Goal: Information Seeking & Learning: Find specific fact

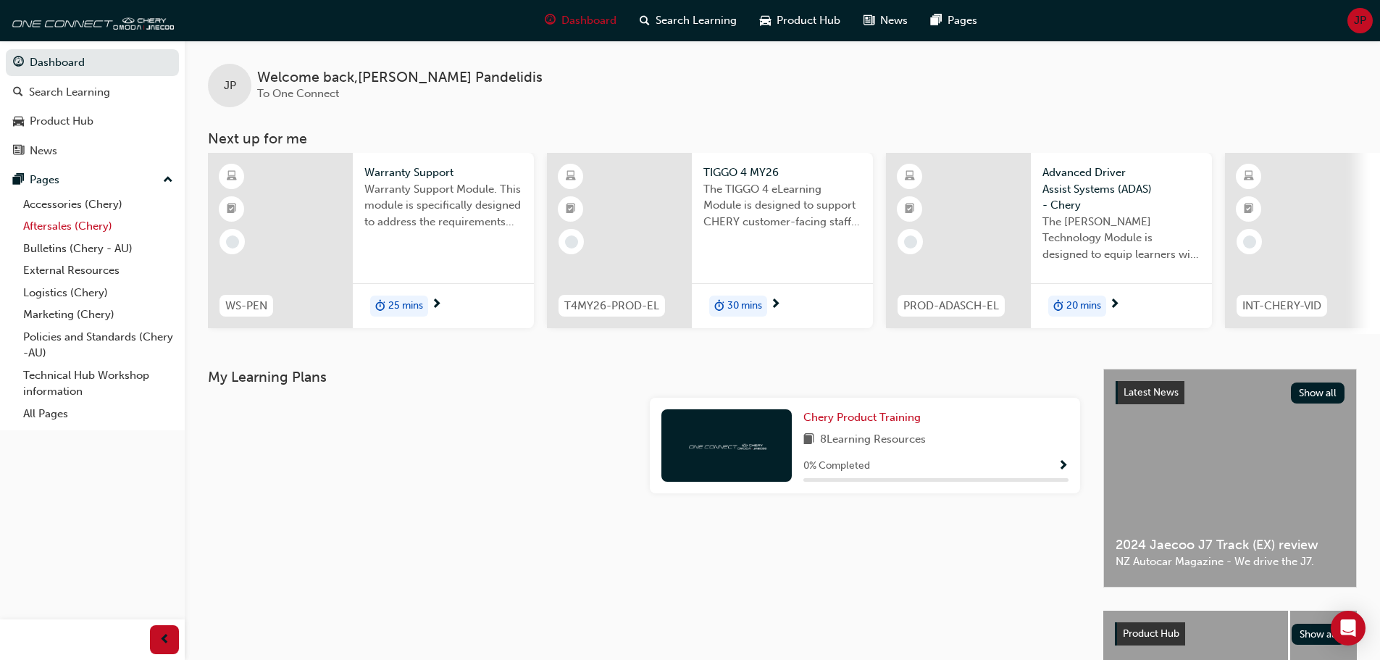
click at [69, 227] on link "Aftersales (Chery)" at bounding box center [98, 226] width 162 height 22
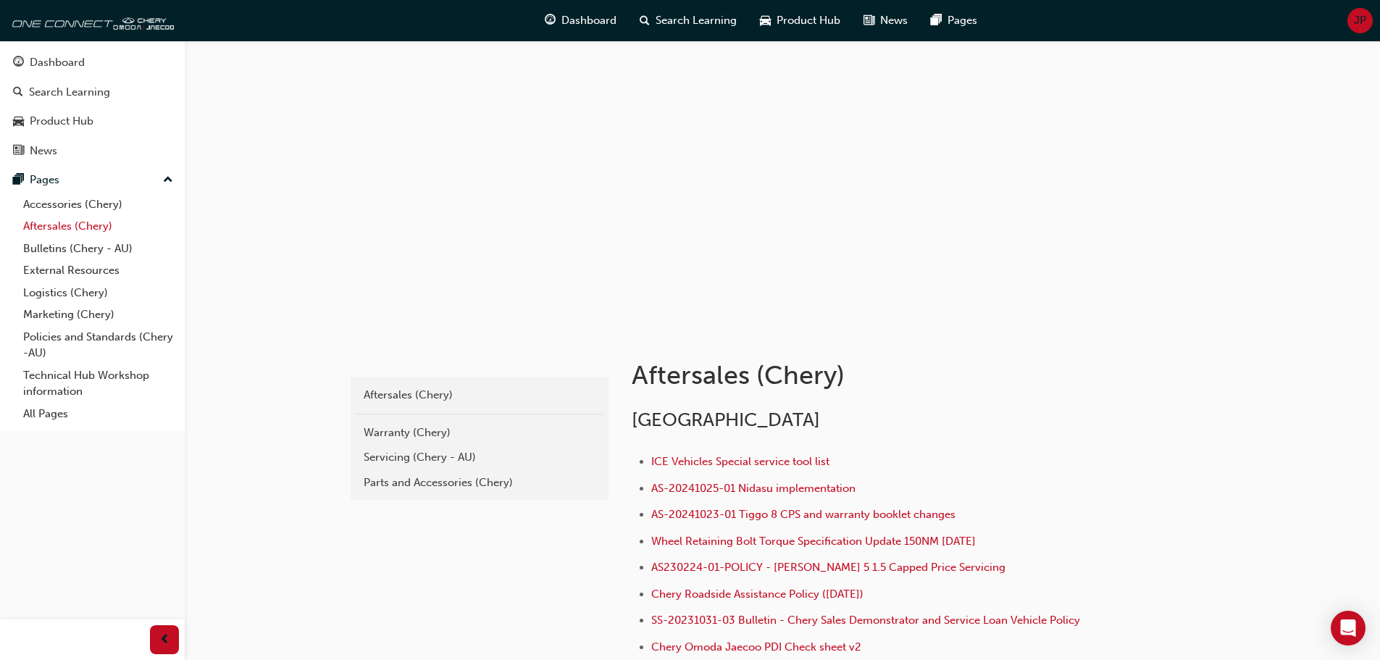
click at [76, 221] on link "Aftersales (Chery)" at bounding box center [98, 226] width 162 height 22
click at [406, 428] on div "Warranty (Chery)" at bounding box center [480, 432] width 232 height 17
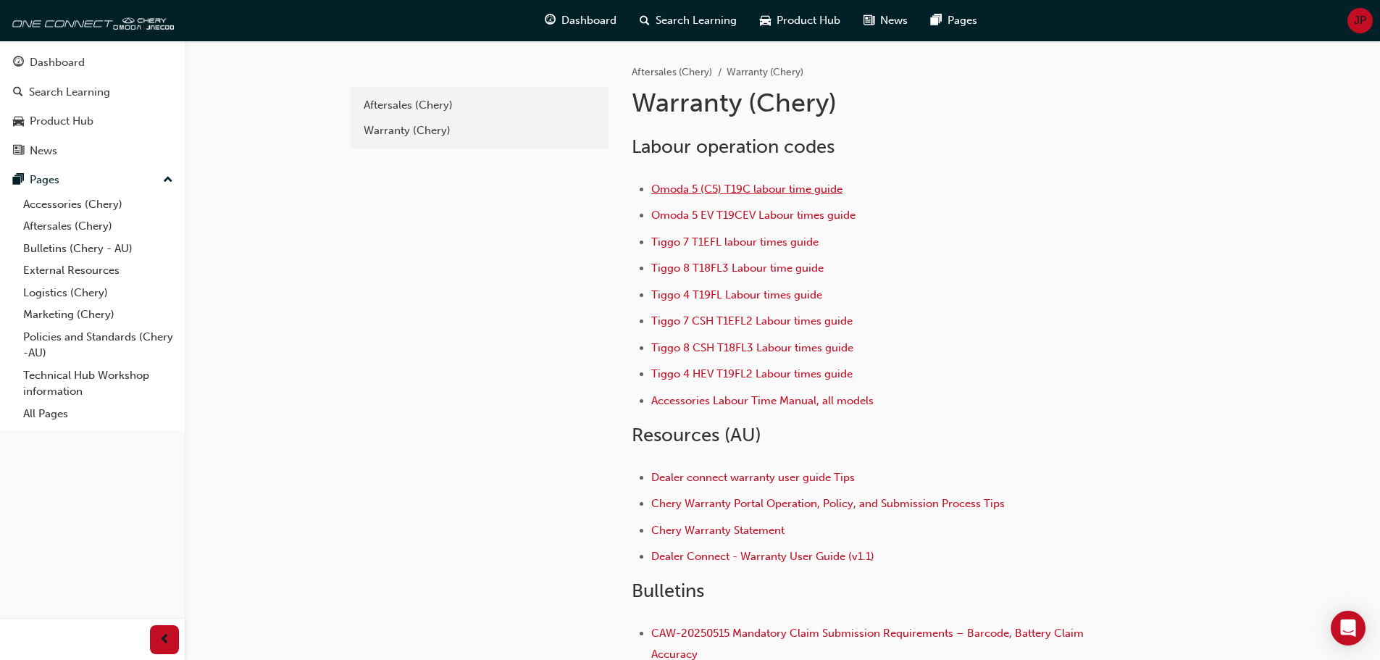
click at [715, 191] on span "Omoda 5 (C5) T19C labour time guide" at bounding box center [746, 189] width 191 height 13
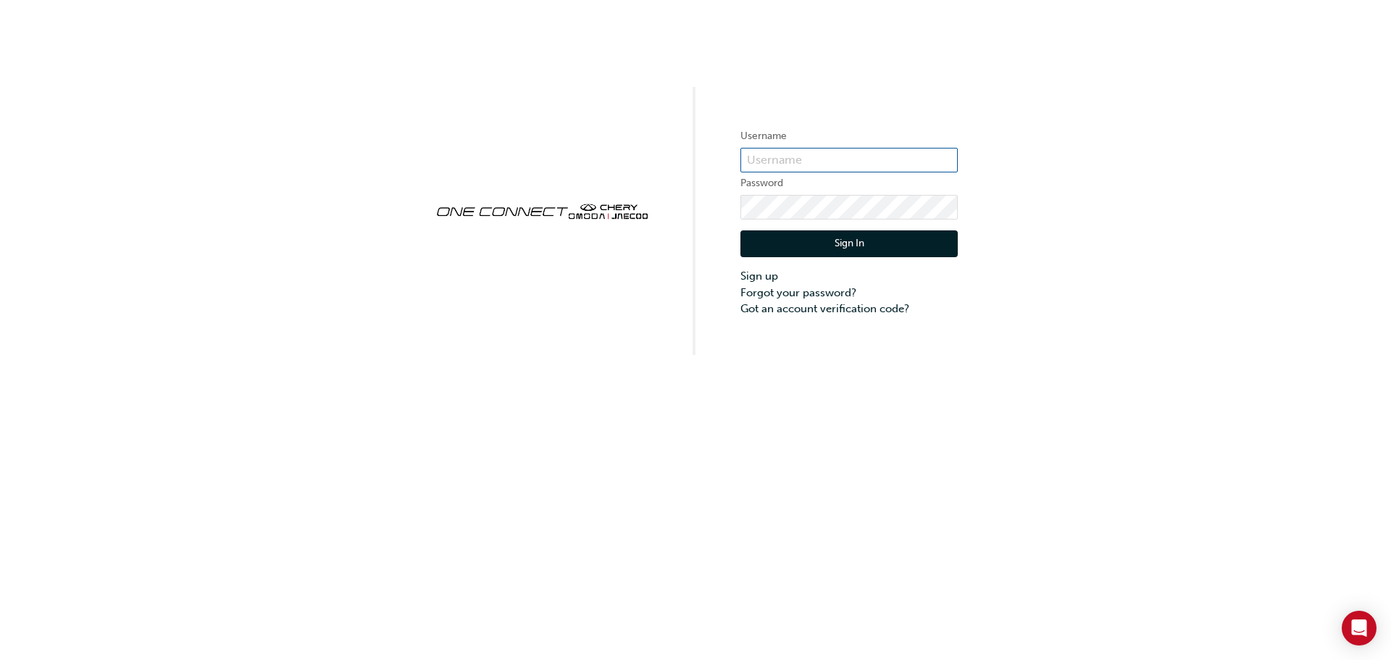
type input "CHAU1566"
click at [892, 243] on button "Sign In" at bounding box center [848, 244] width 217 height 28
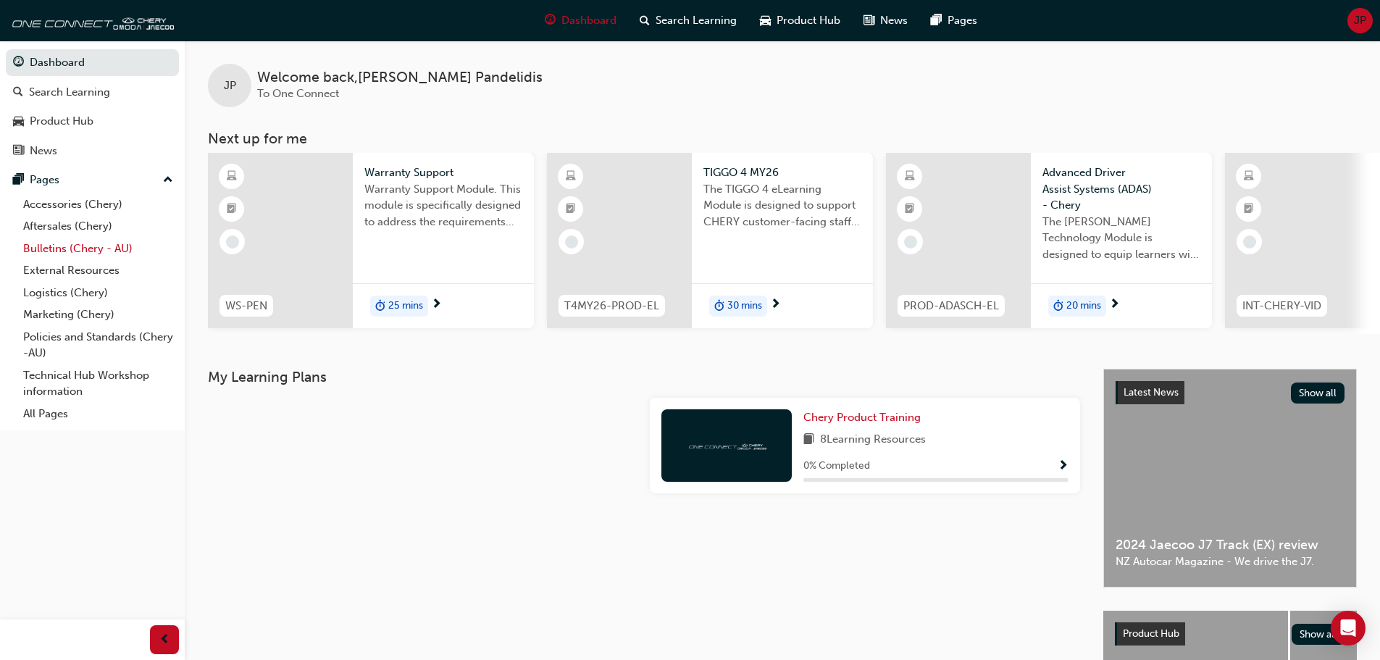
click at [55, 248] on link "Bulletins (Chery - AU)" at bounding box center [98, 249] width 162 height 22
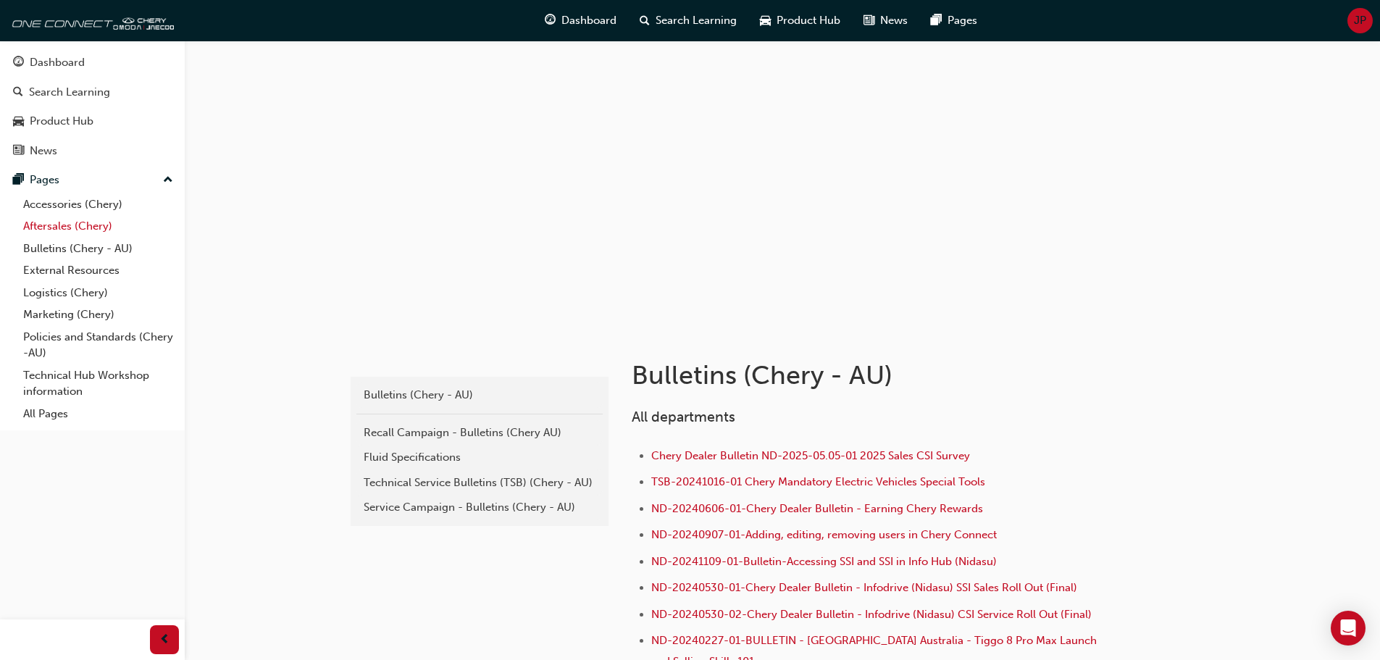
click at [74, 221] on link "Aftersales (Chery)" at bounding box center [98, 226] width 162 height 22
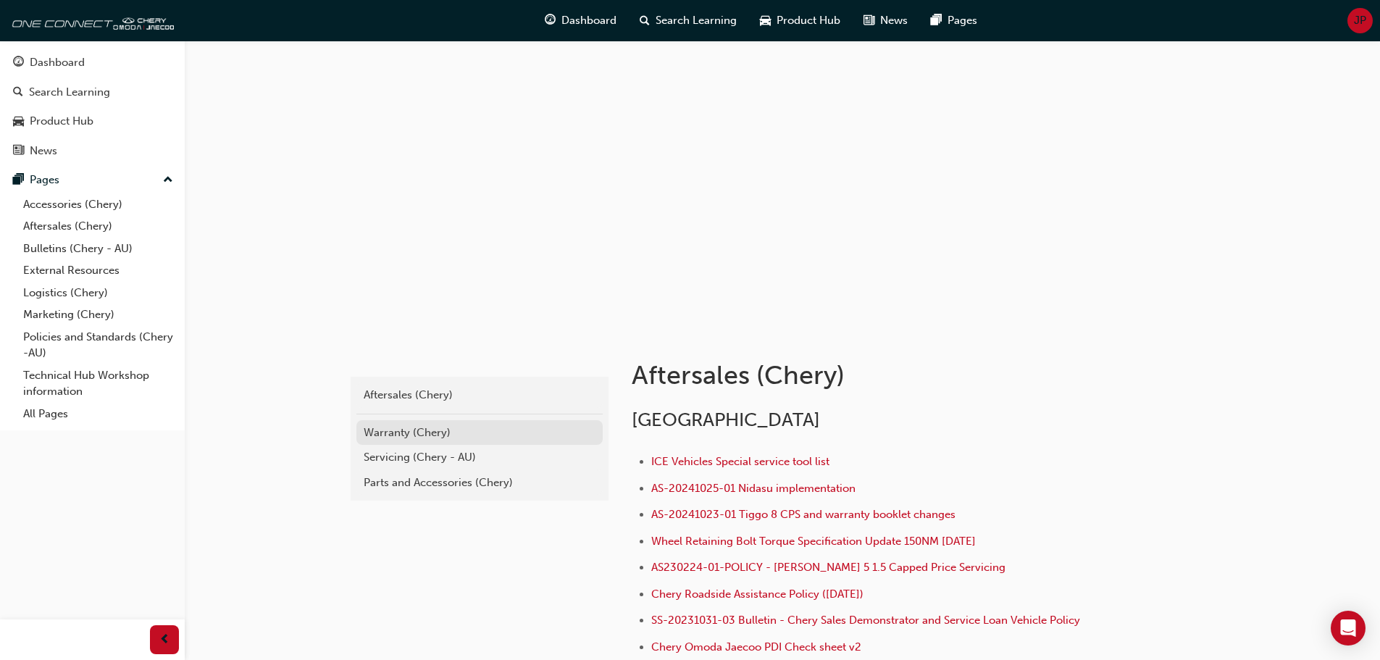
click at [415, 431] on div "Warranty (Chery)" at bounding box center [480, 432] width 232 height 17
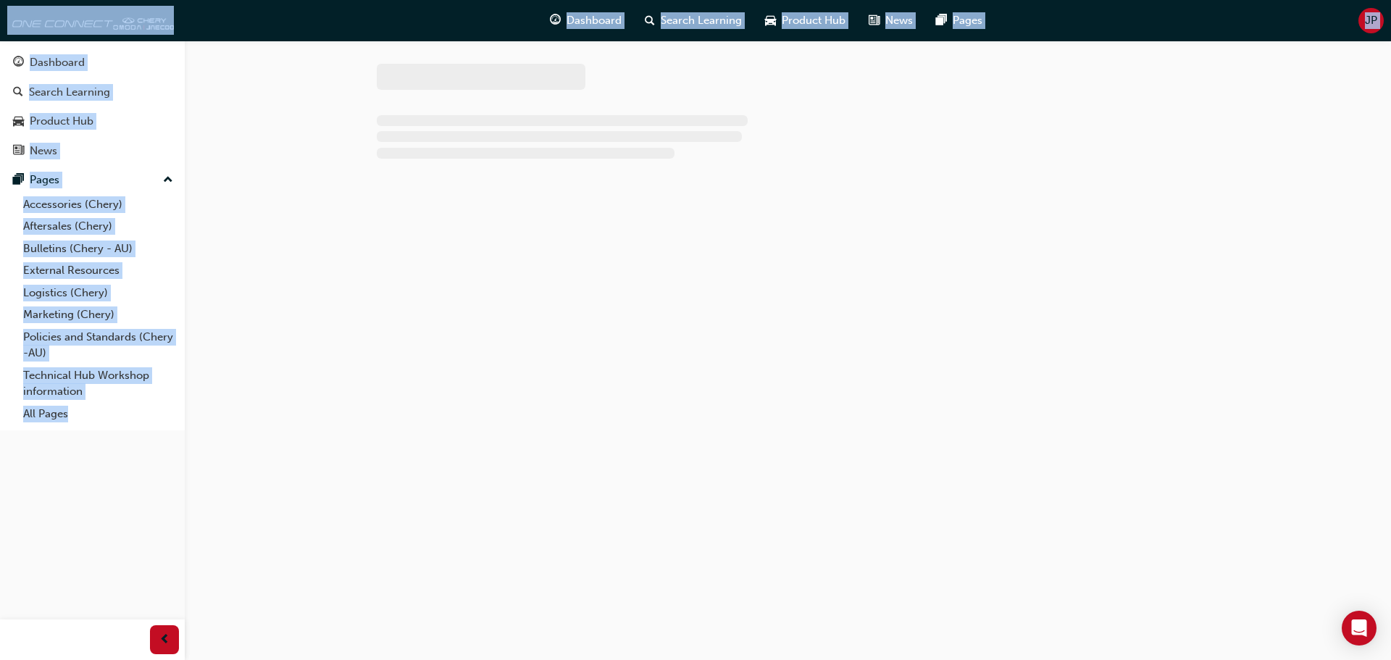
click at [415, 431] on div at bounding box center [695, 330] width 1391 height 660
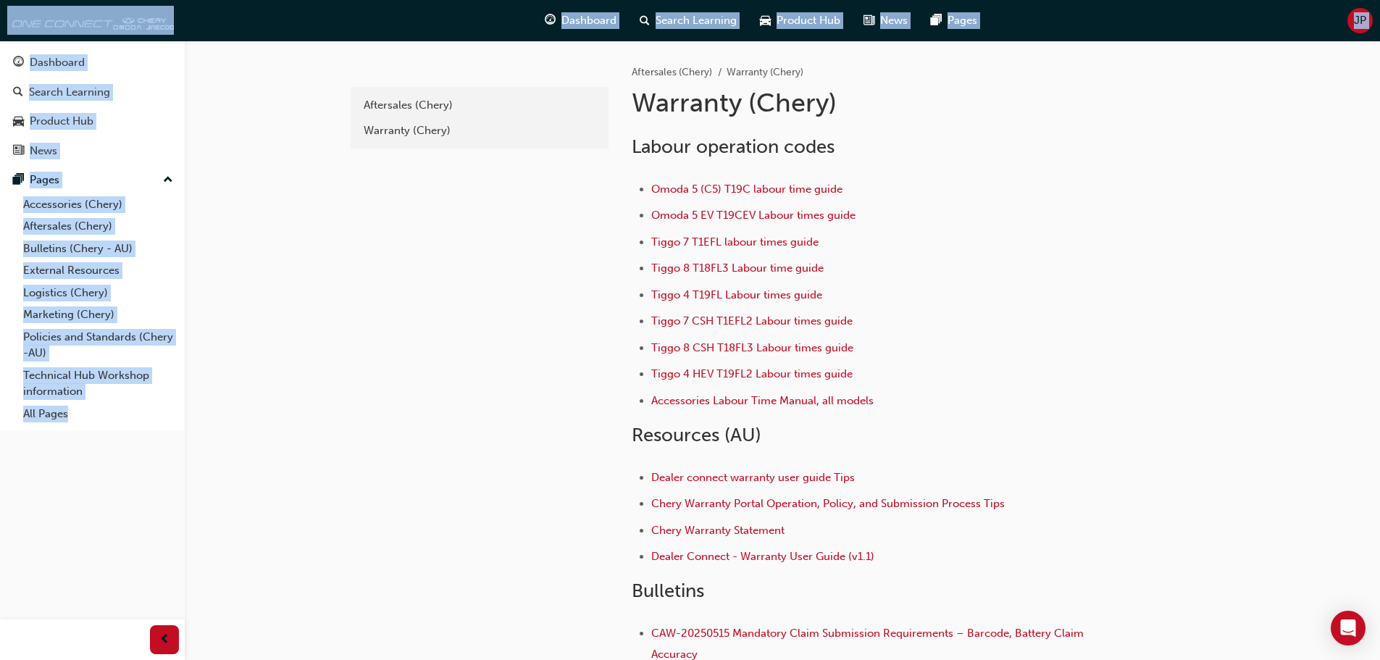
drag, startPoint x: 507, startPoint y: 246, endPoint x: 519, endPoint y: 257, distance: 15.9
click at [507, 246] on div "adc209a2-71ec-4c54-84ea-3c8fd4aa636f Aftersales (Chery) Warranty (Chery)" at bounding box center [478, 418] width 261 height 755
click at [737, 344] on span "Tiggo 8 CSH T18FL3 Labour times guide" at bounding box center [752, 347] width 202 height 13
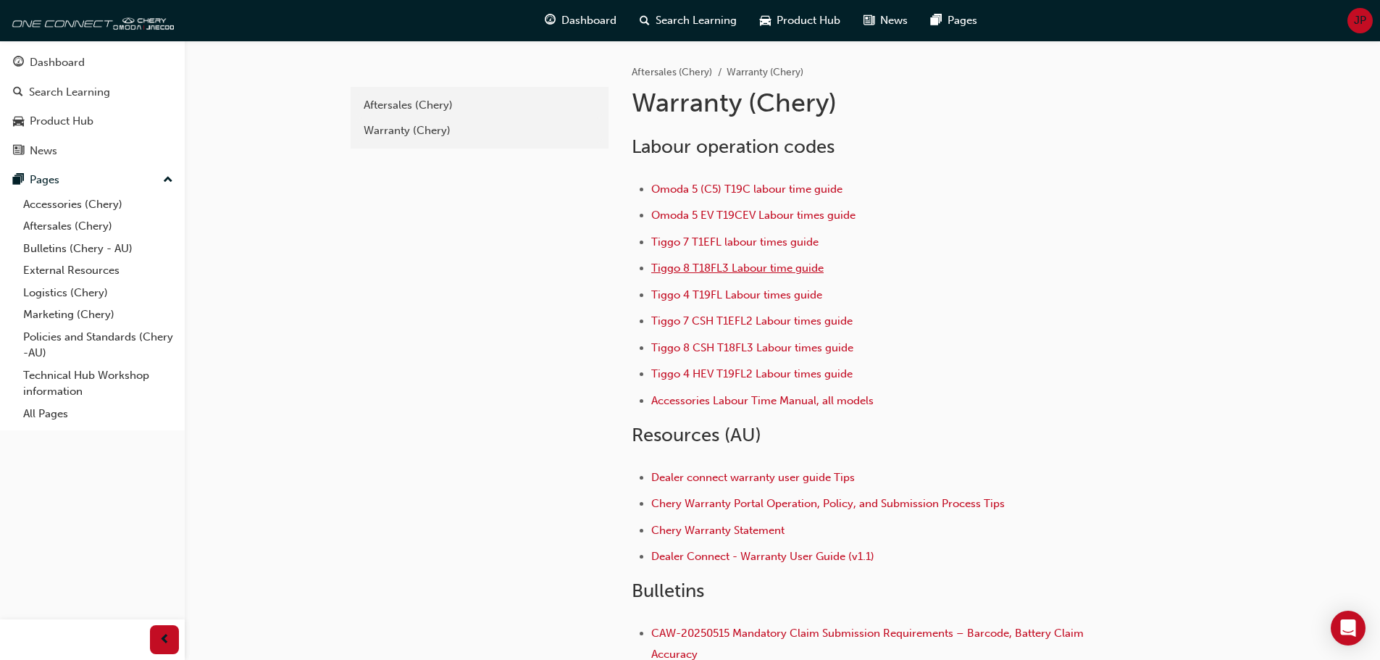
click at [764, 269] on span "Tiggo 8 T18FL3 Labour time guide" at bounding box center [737, 267] width 172 height 13
